Goal: Obtain resource: Download file/media

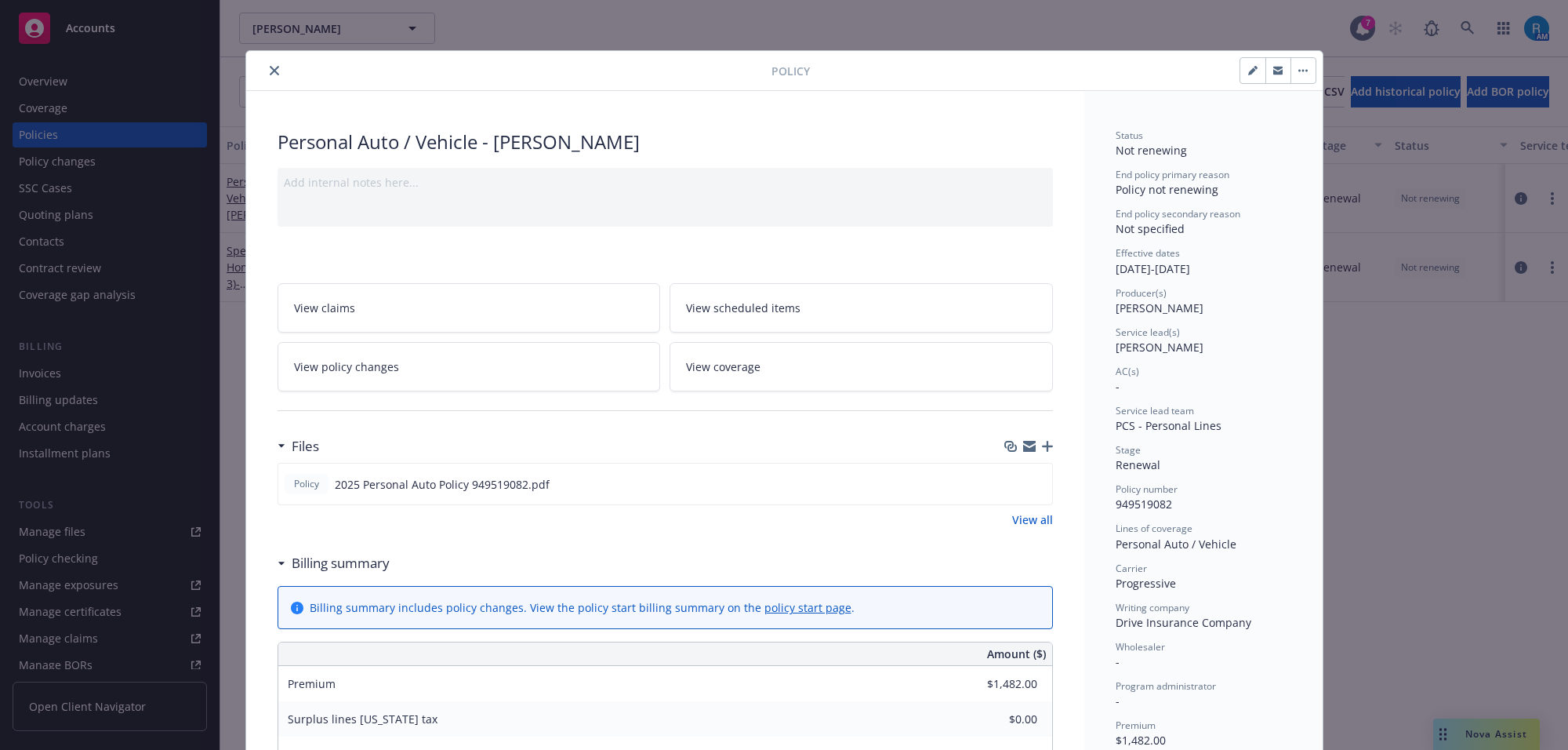
click at [272, 68] on button "close" at bounding box center [274, 71] width 19 height 19
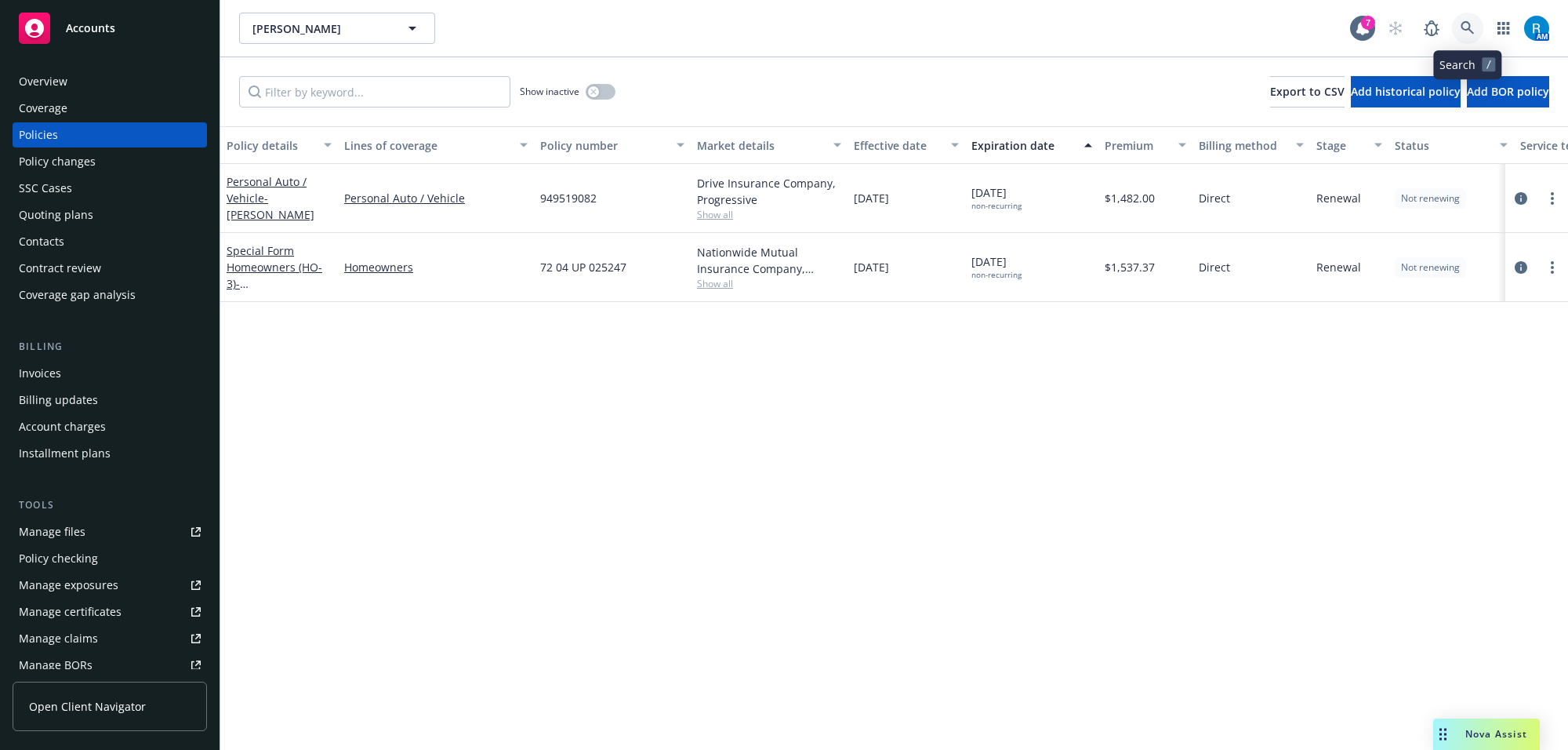
click at [1477, 32] on link at bounding box center [1467, 28] width 32 height 32
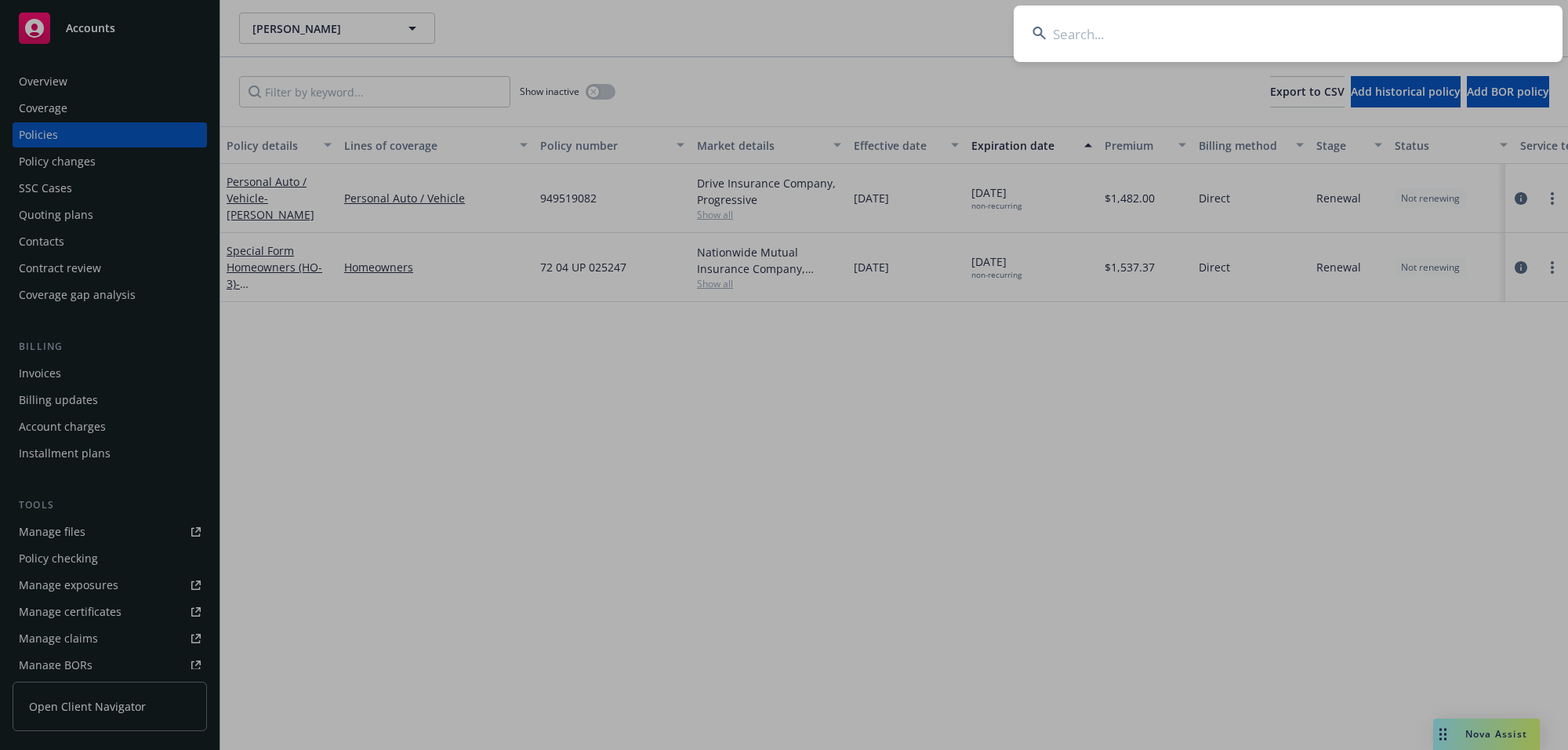
type input "[PERSON_NAME]"
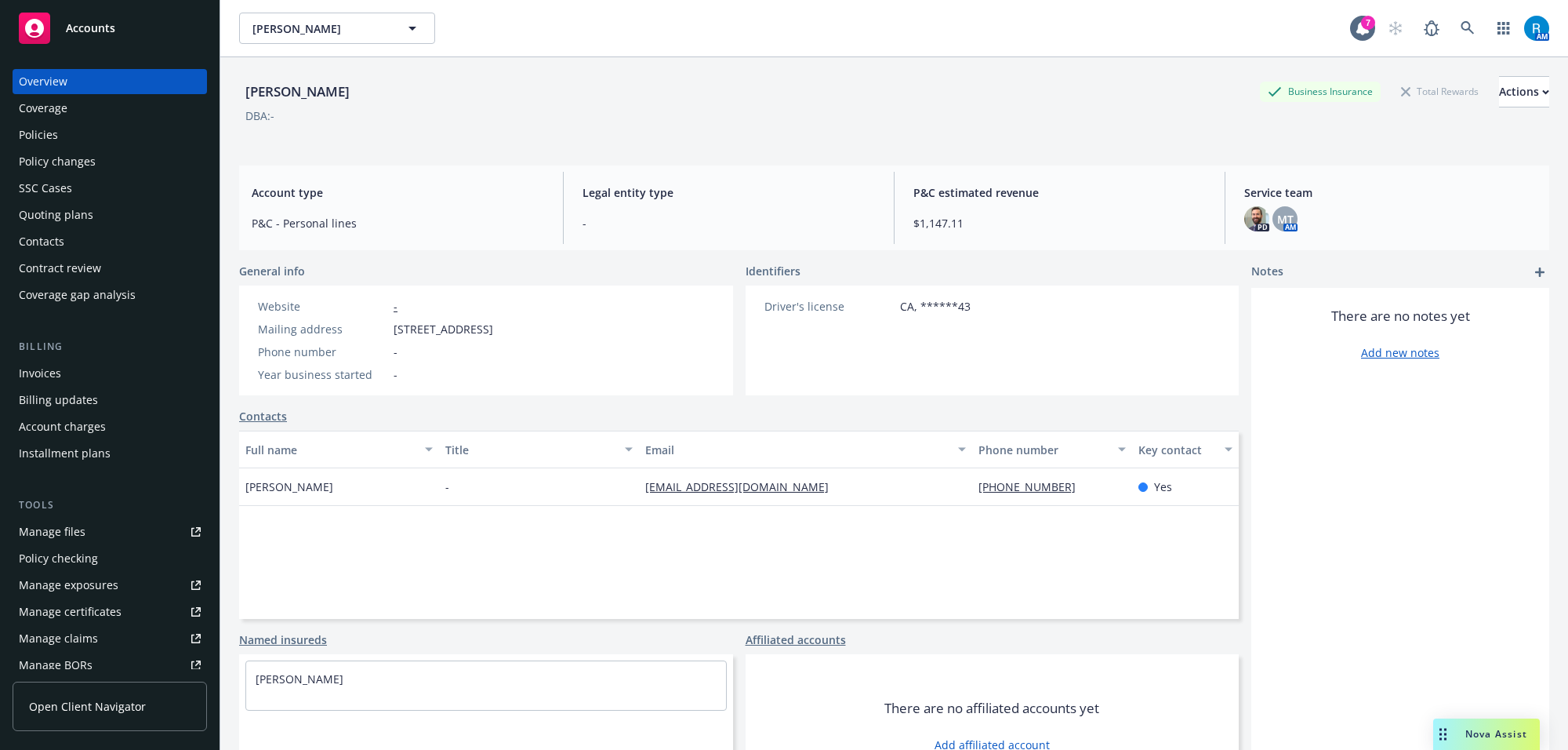
click at [73, 132] on div "Policies" at bounding box center [109, 135] width 182 height 25
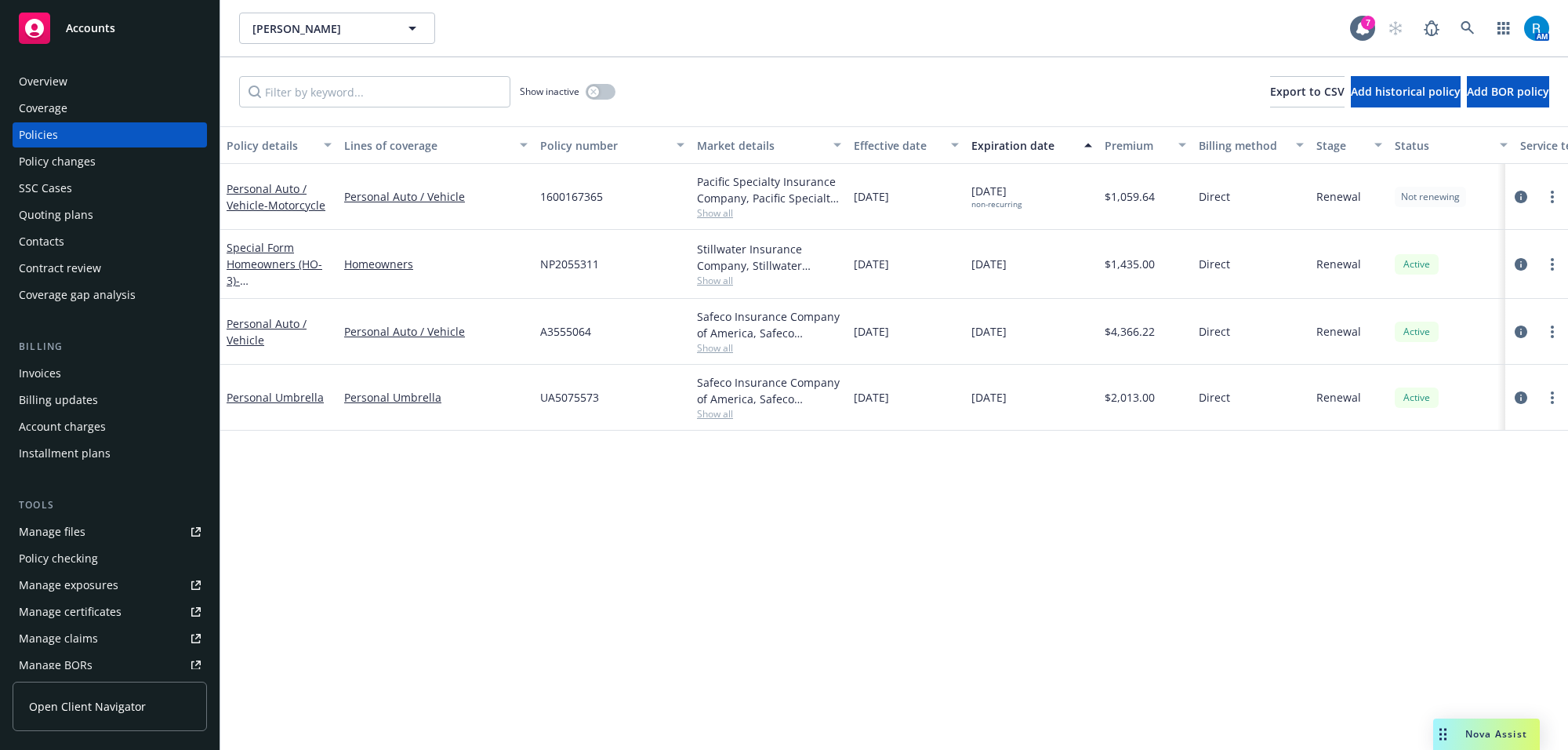
click at [303, 194] on div "Personal Auto / Vehicle - Motorcycle" at bounding box center [279, 197] width 105 height 33
click at [288, 200] on span "- Motorcycle" at bounding box center [295, 205] width 61 height 14
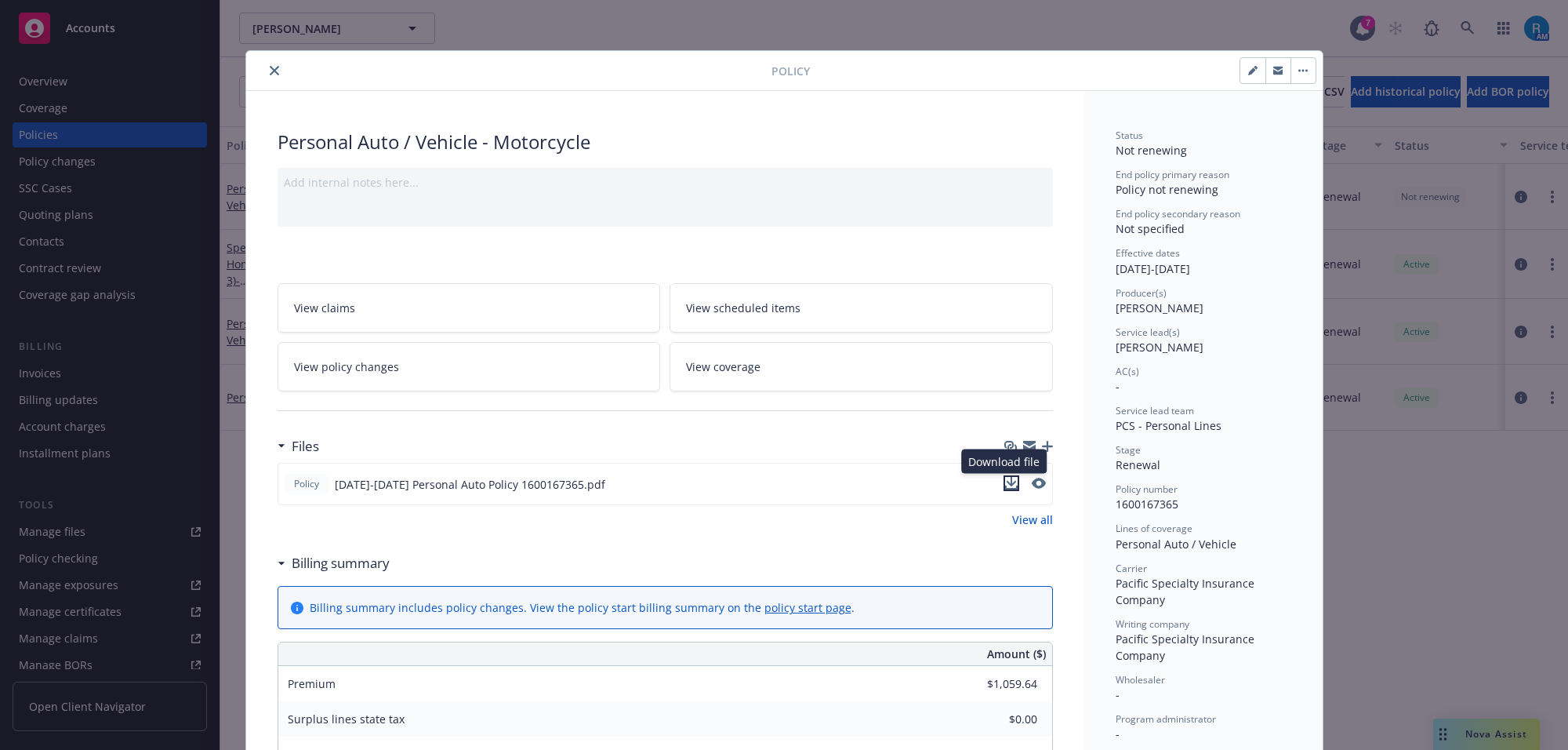
click at [1006, 483] on icon "download file" at bounding box center [1012, 481] width 10 height 9
drag, startPoint x: 869, startPoint y: 21, endPoint x: 751, endPoint y: 30, distance: 118.3
click at [869, 21] on div "Policy Personal Auto / Vehicle - Motorcycle Add internal notes here... View cla…" at bounding box center [784, 375] width 1568 height 750
